Goal: Task Accomplishment & Management: Use online tool/utility

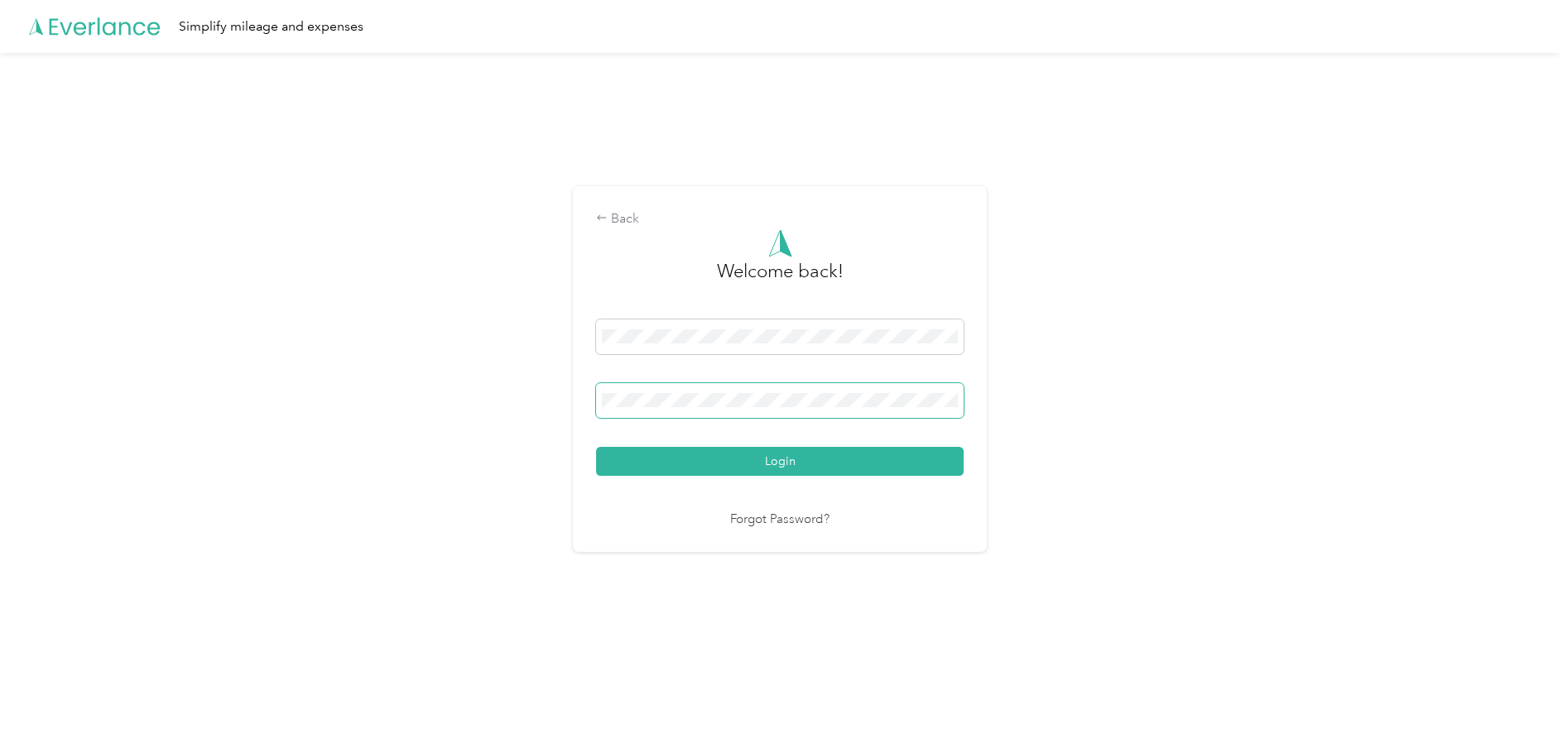
click at [596, 447] on button "Login" at bounding box center [780, 461] width 367 height 29
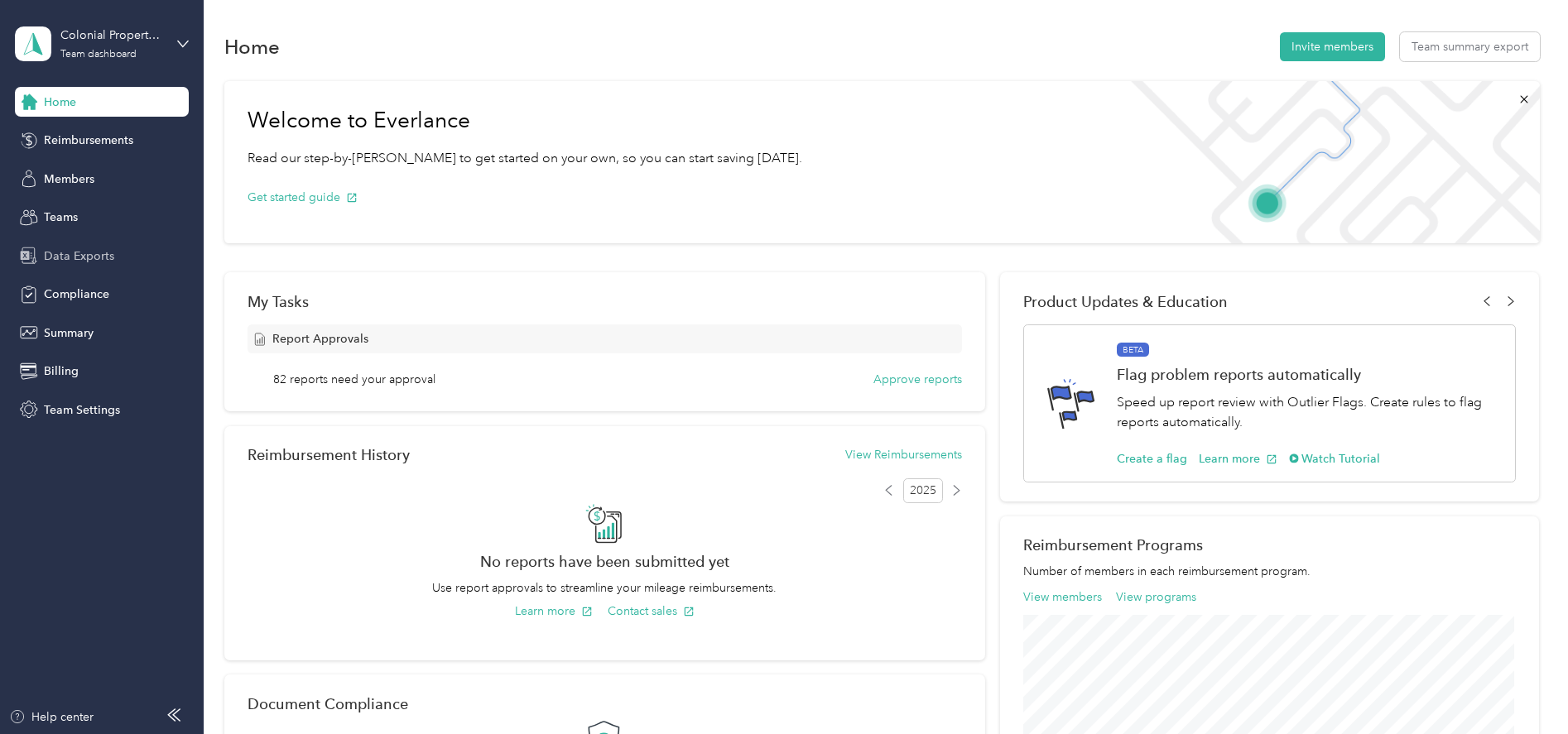
click at [129, 261] on div "Data Exports" at bounding box center [101, 256] width 174 height 30
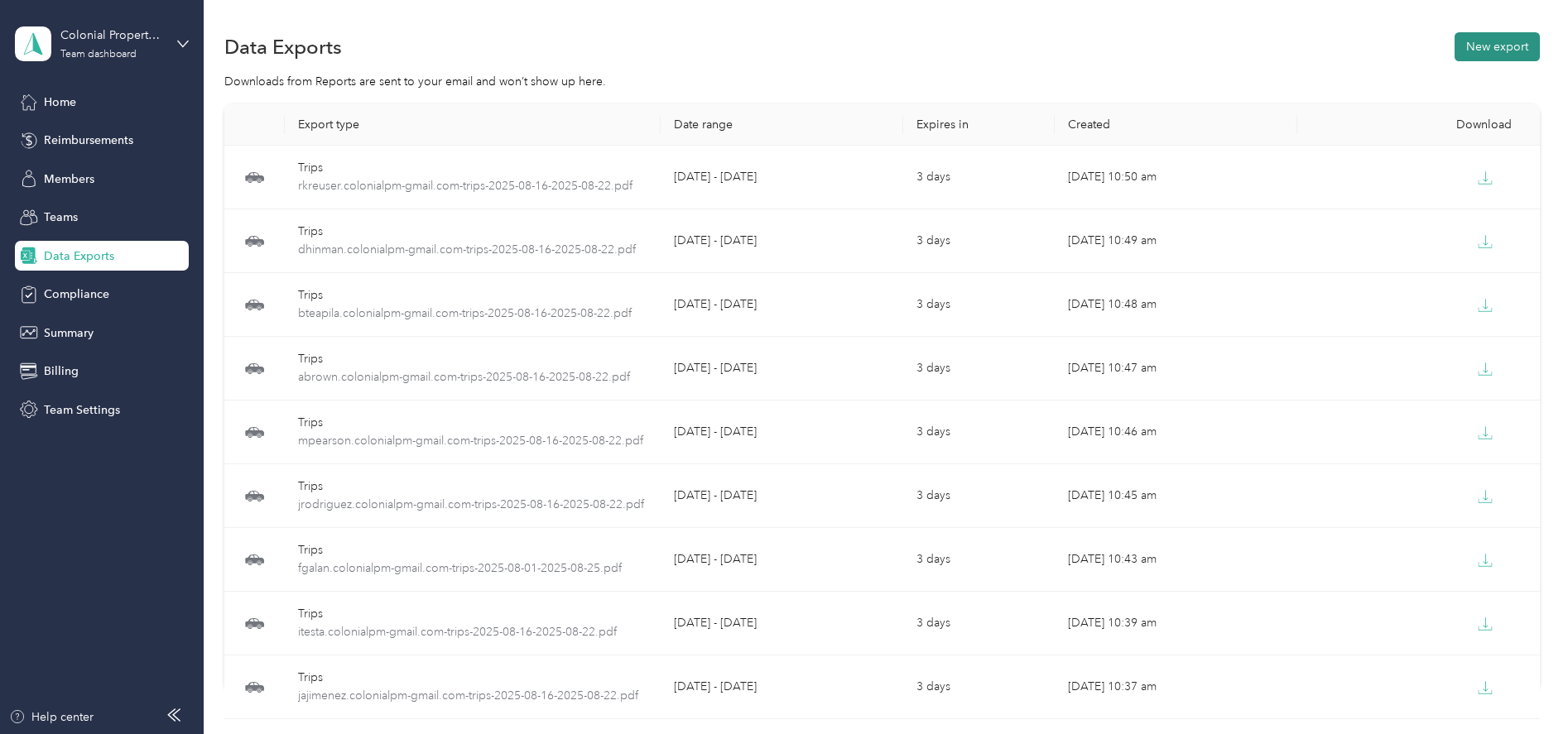
click at [1484, 55] on button "New export" at bounding box center [1497, 47] width 85 height 29
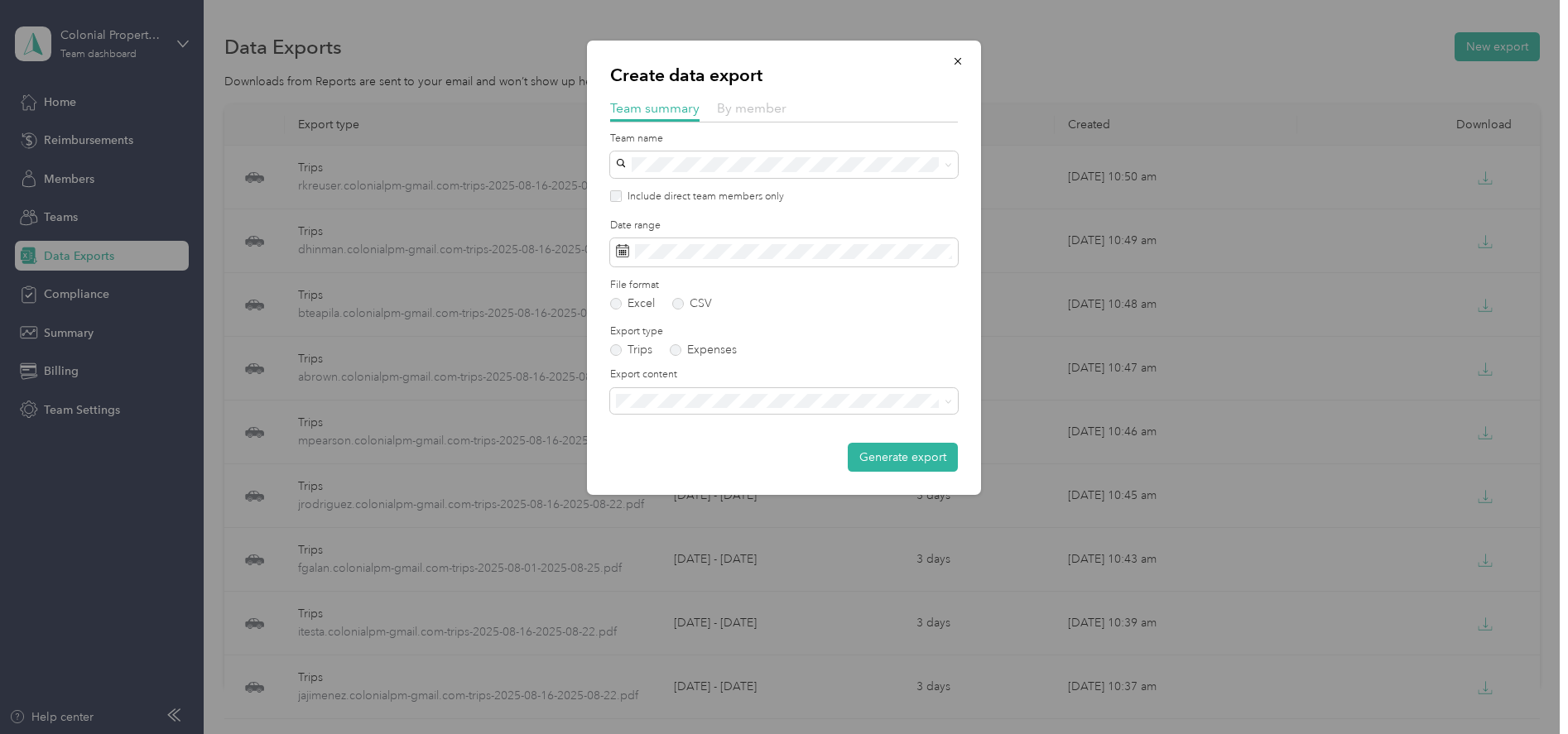
click at [754, 113] on span "By member" at bounding box center [752, 108] width 70 height 16
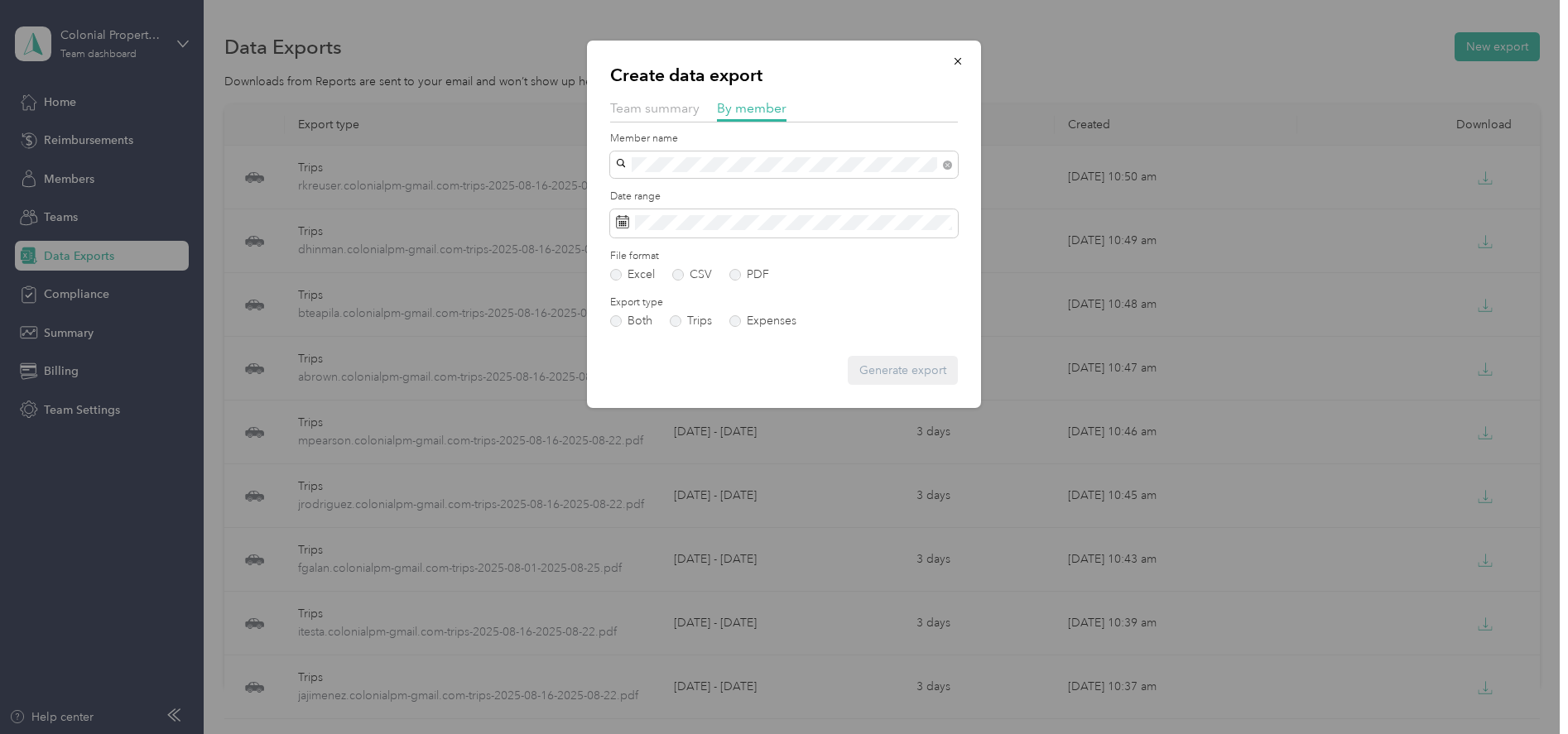
click at [657, 184] on li "[EMAIL_ADDRESS][DOMAIN_NAME]" at bounding box center [784, 194] width 348 height 29
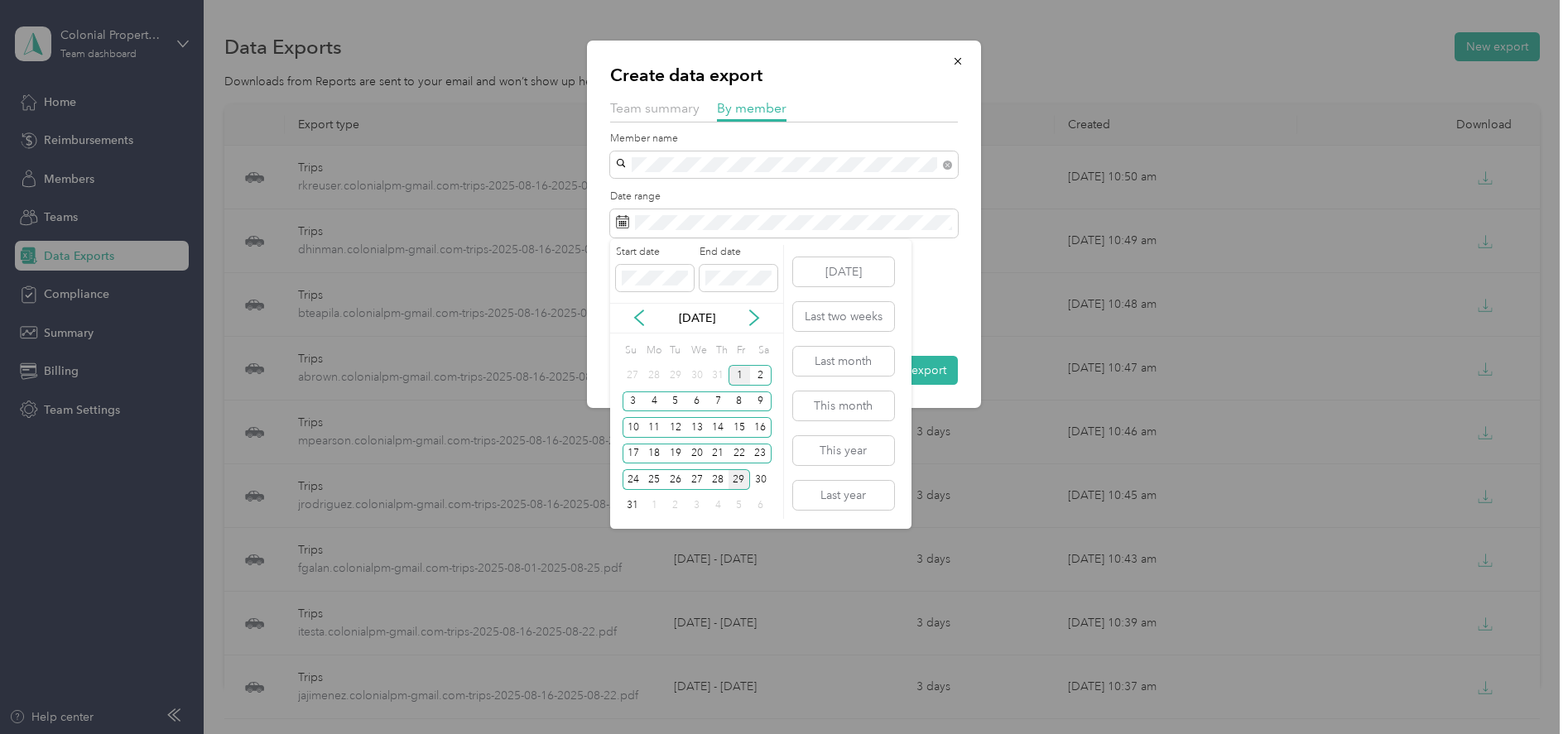
click at [733, 378] on div "1" at bounding box center [740, 375] width 22 height 21
click at [739, 480] on div "29" at bounding box center [740, 480] width 22 height 21
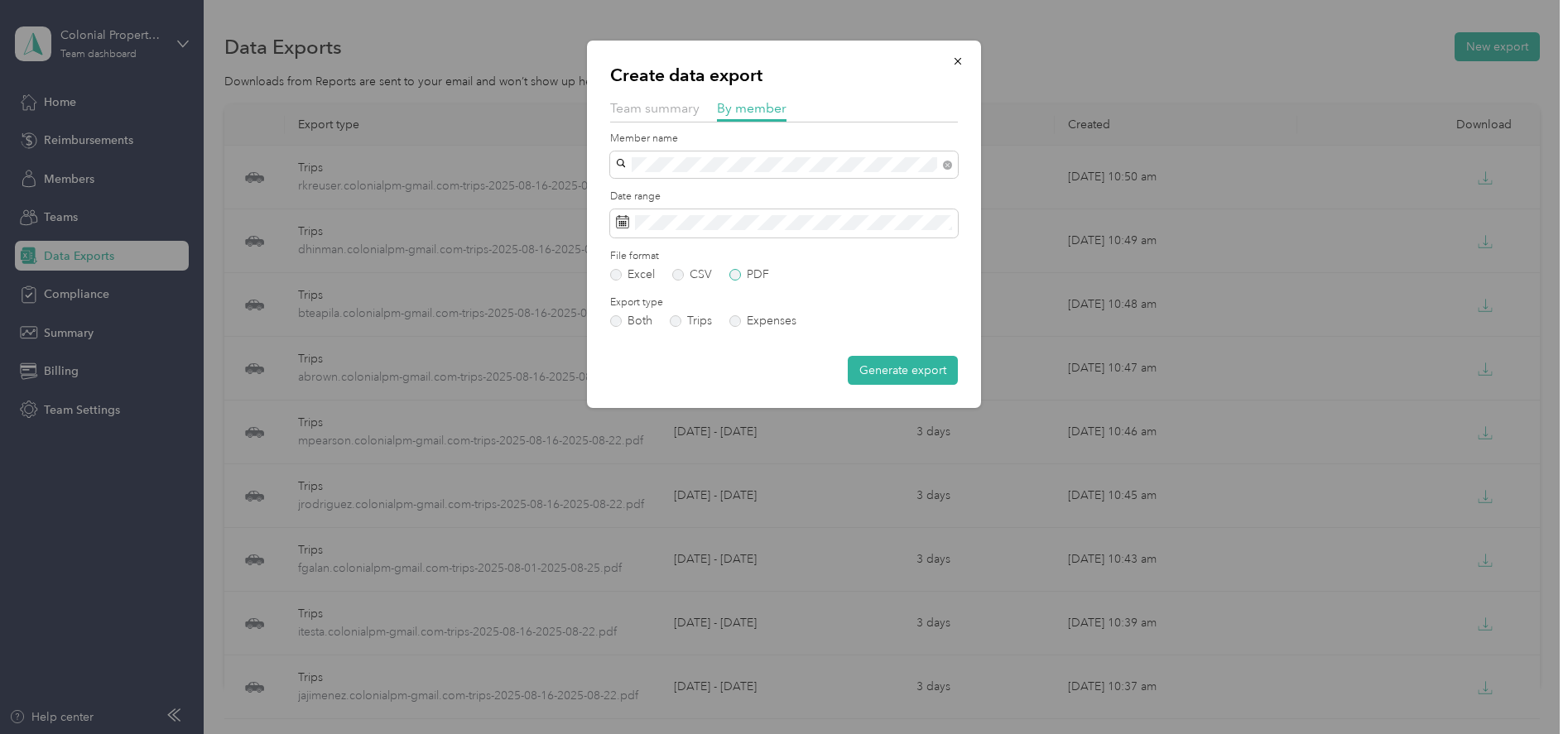
click at [738, 275] on label "PDF" at bounding box center [749, 275] width 40 height 12
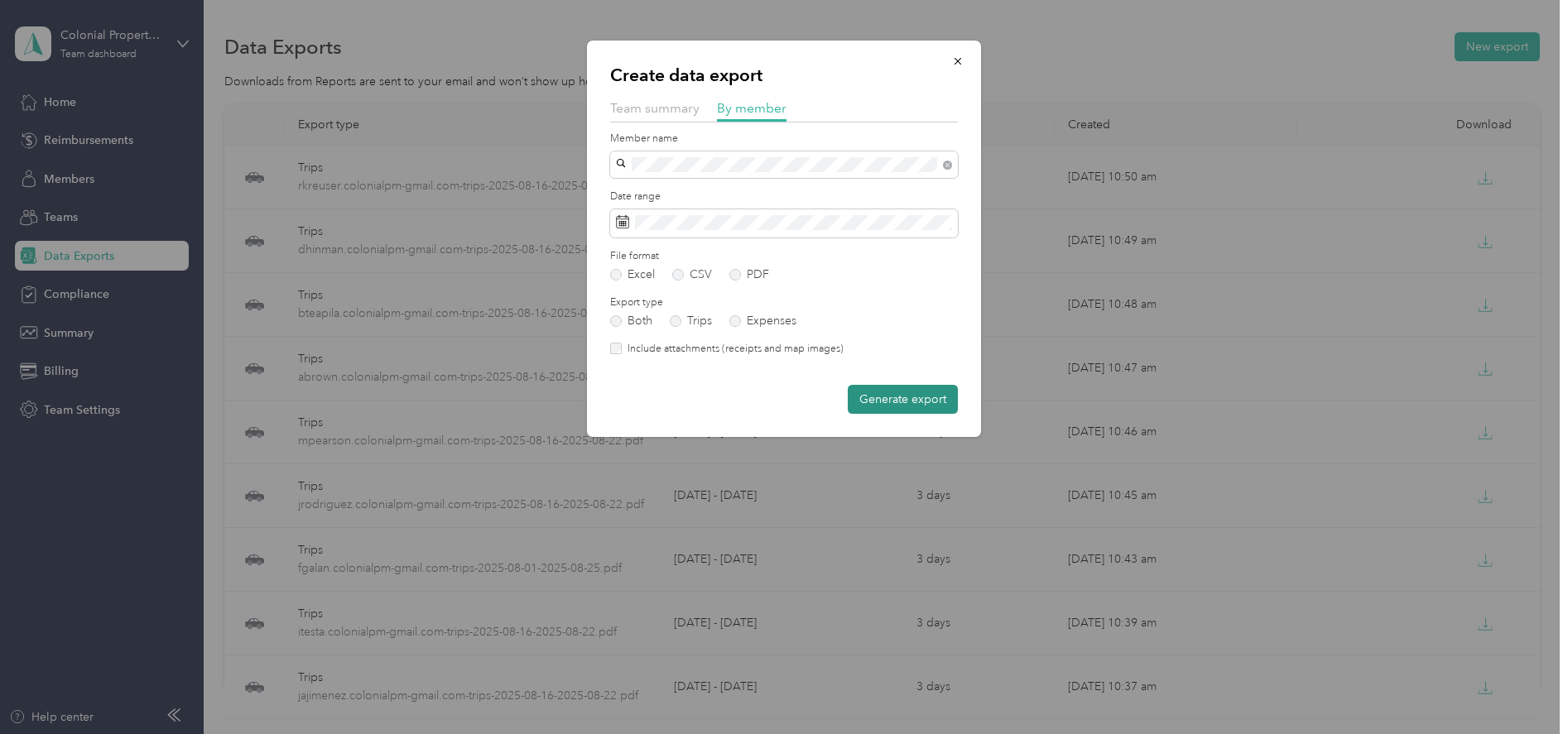
click at [883, 410] on button "Generate export" at bounding box center [903, 399] width 110 height 29
